Goal: Check status

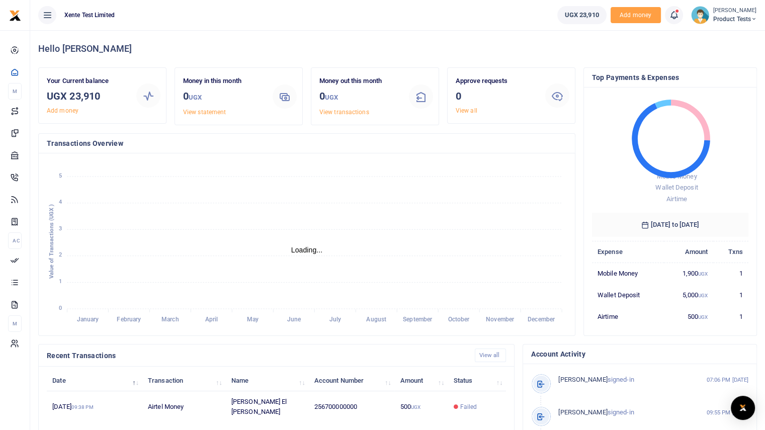
scroll to position [8, 8]
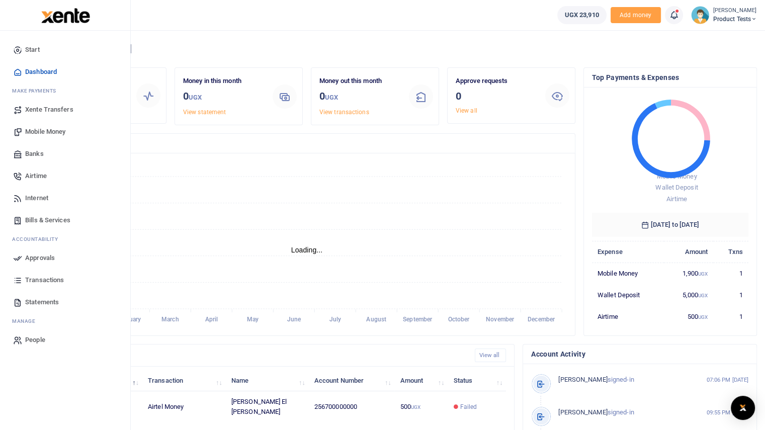
click at [39, 254] on span "Approvals" at bounding box center [40, 258] width 30 height 10
